Goal: Find specific page/section

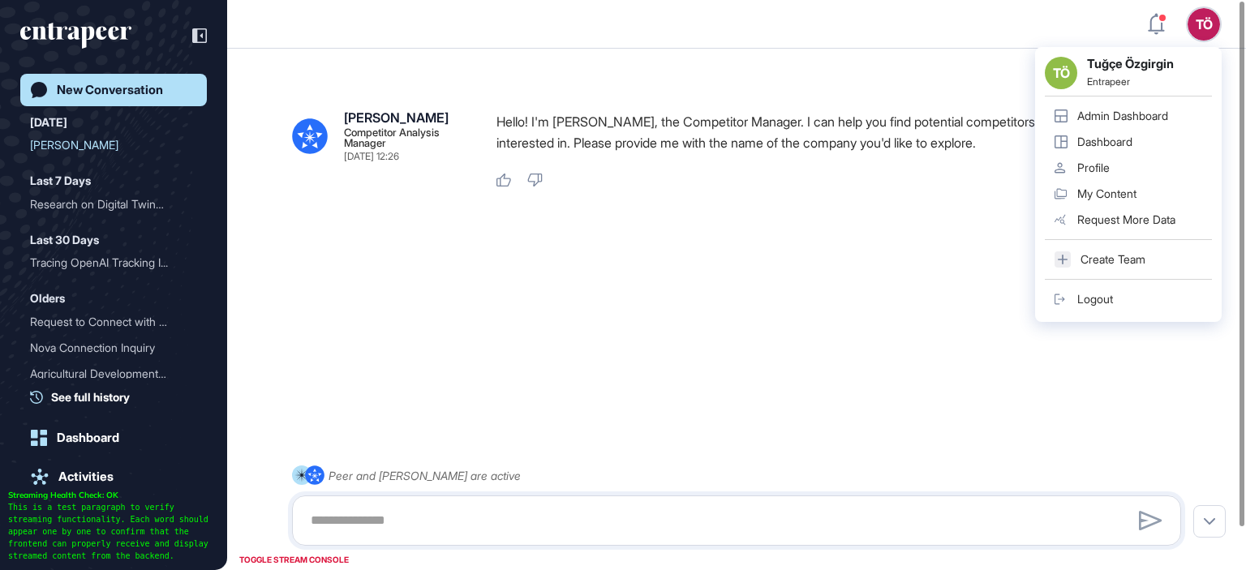
click at [1168, 112] on div "Admin Dashboard" at bounding box center [1122, 116] width 91 height 13
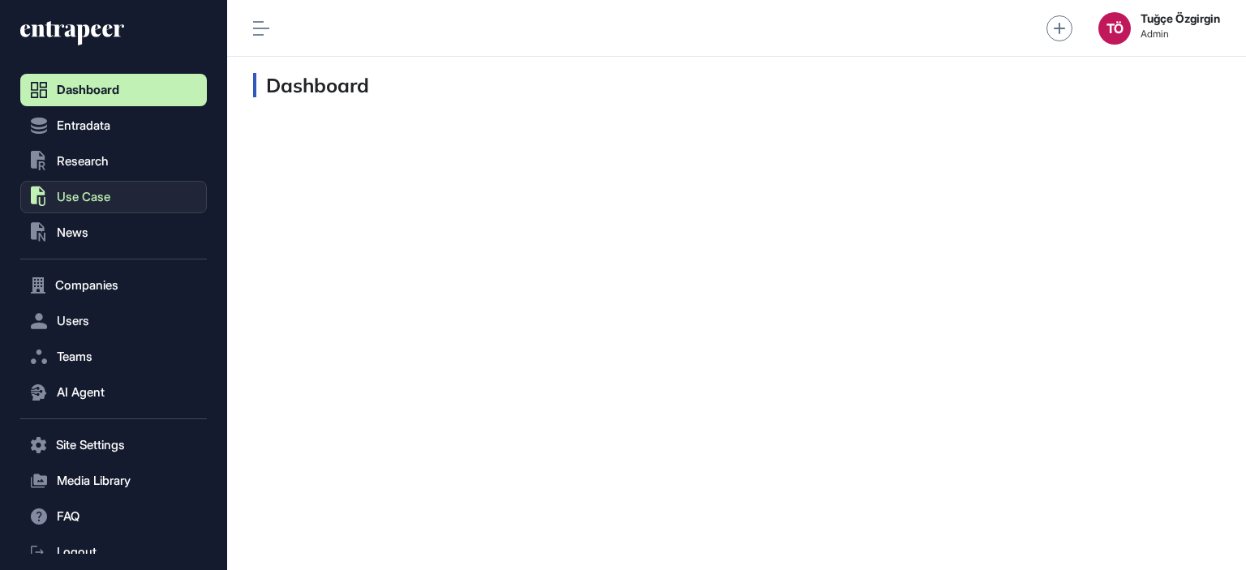
click at [127, 195] on button ".st0{fill:currentColor} Use Case" at bounding box center [113, 197] width 187 height 32
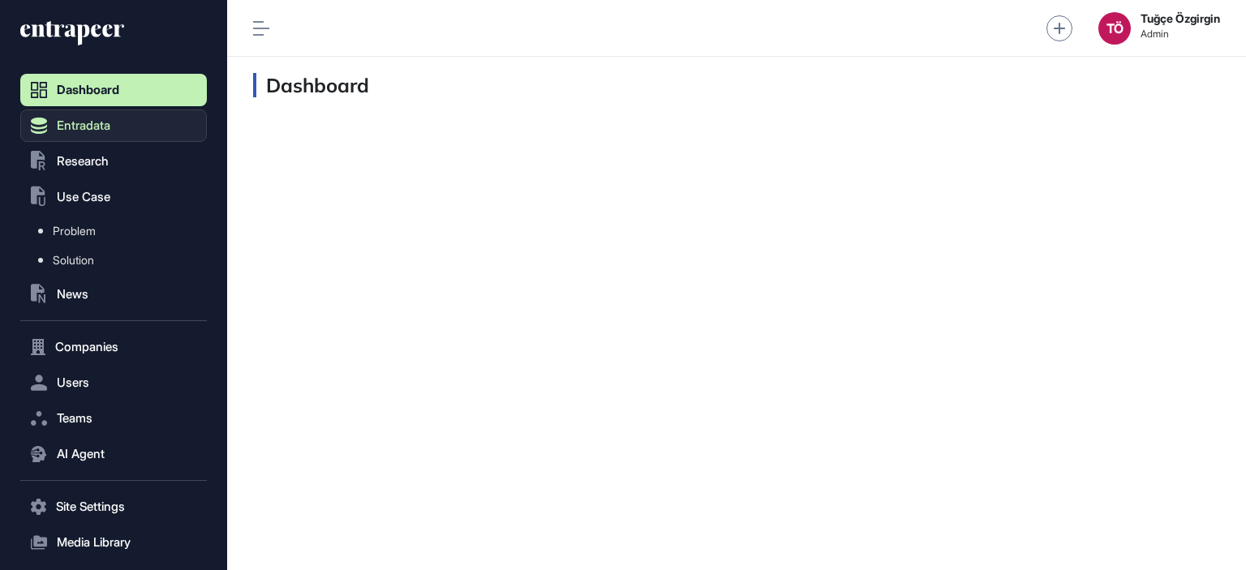
click at [150, 134] on button "Entradata" at bounding box center [113, 126] width 187 height 32
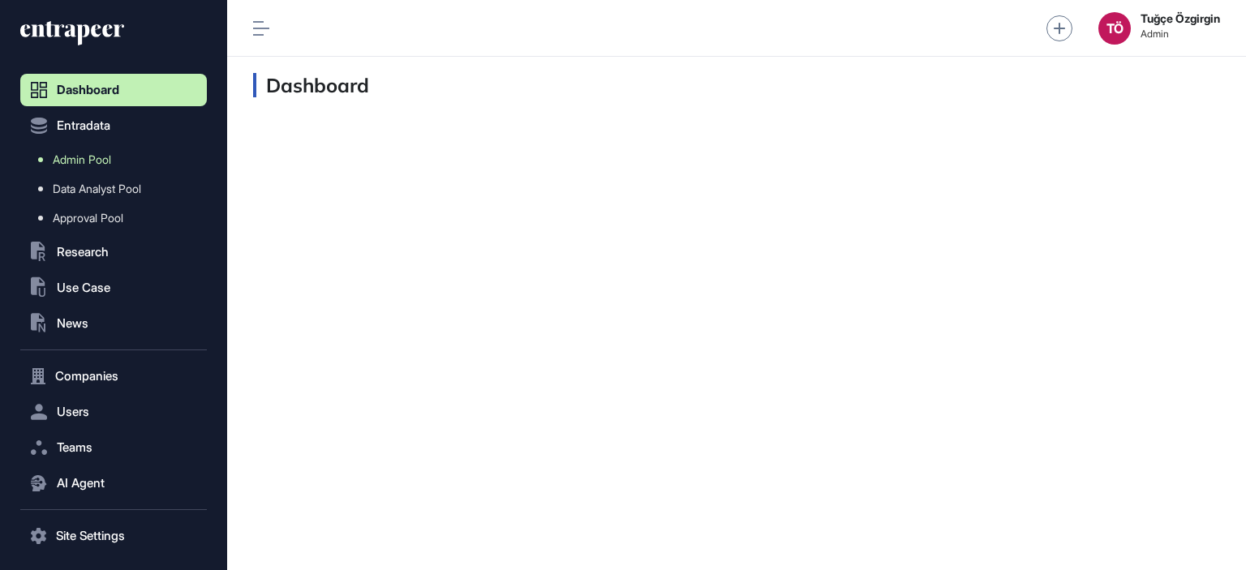
click at [146, 148] on link "Admin Pool" at bounding box center [117, 159] width 178 height 29
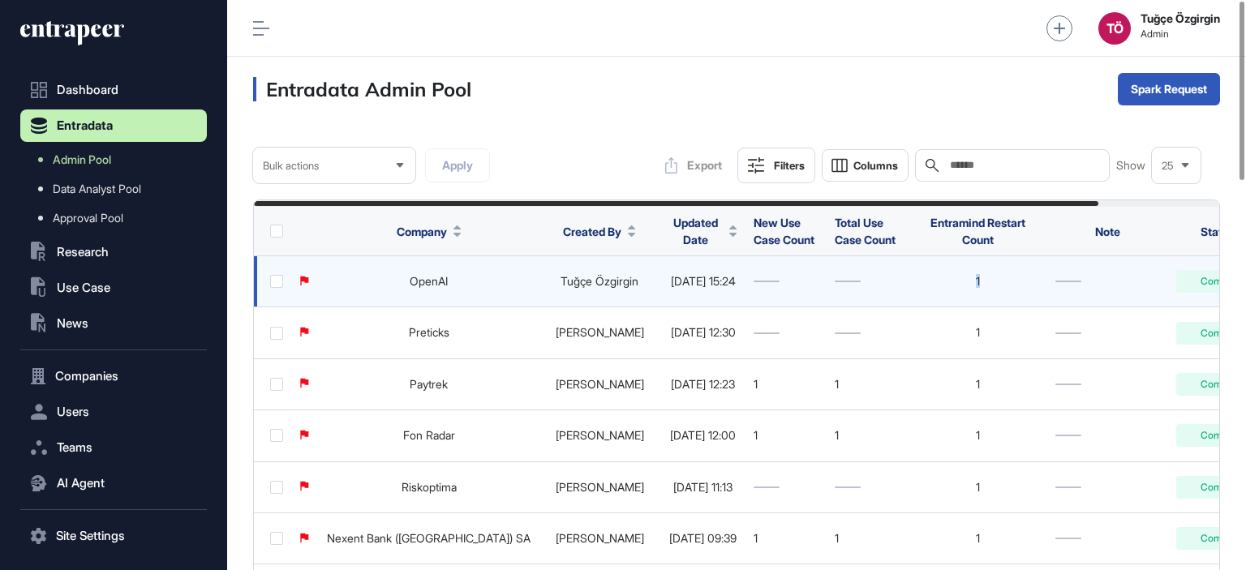
drag, startPoint x: 776, startPoint y: 275, endPoint x: 1055, endPoint y: 277, distance: 279.1
click at [1055, 307] on tr "OpenAI Tuğçe Özgirgin [DATE] 15:24 1 Completed" at bounding box center [822, 332] width 1136 height 51
